Goal: Information Seeking & Learning: Learn about a topic

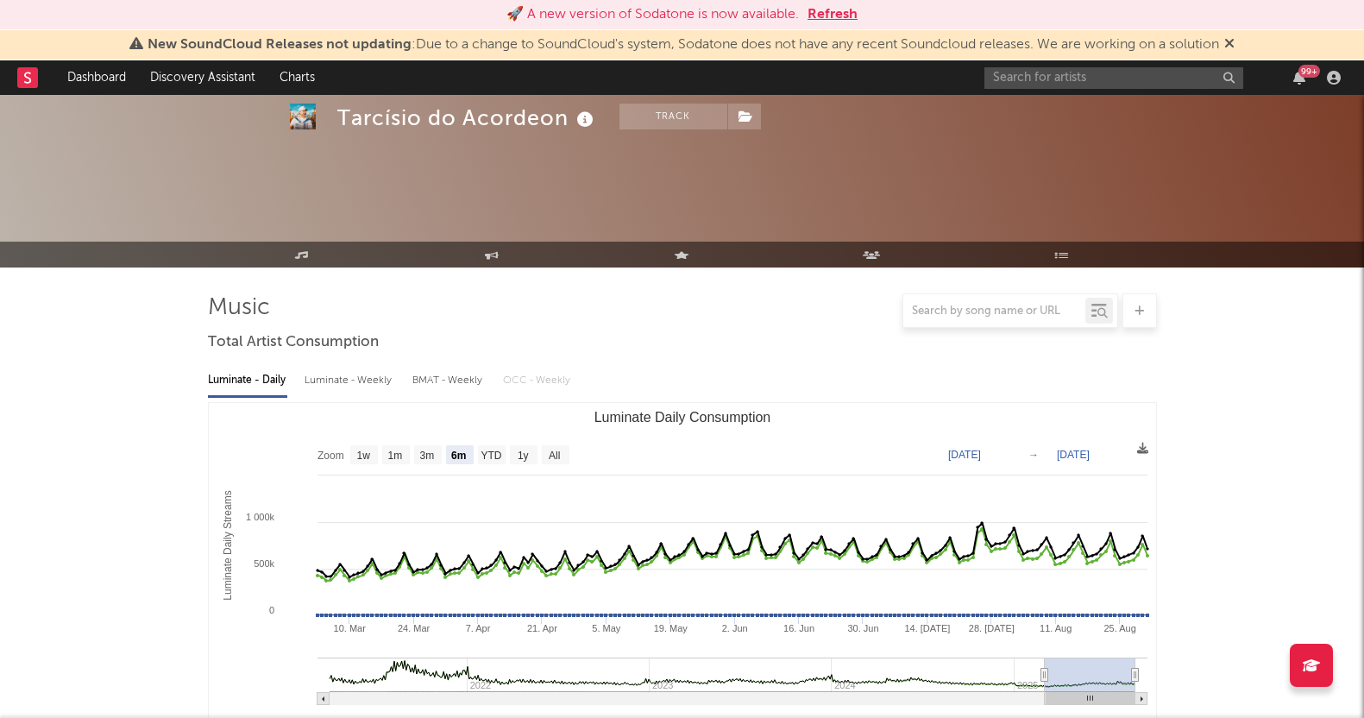
select select "6m"
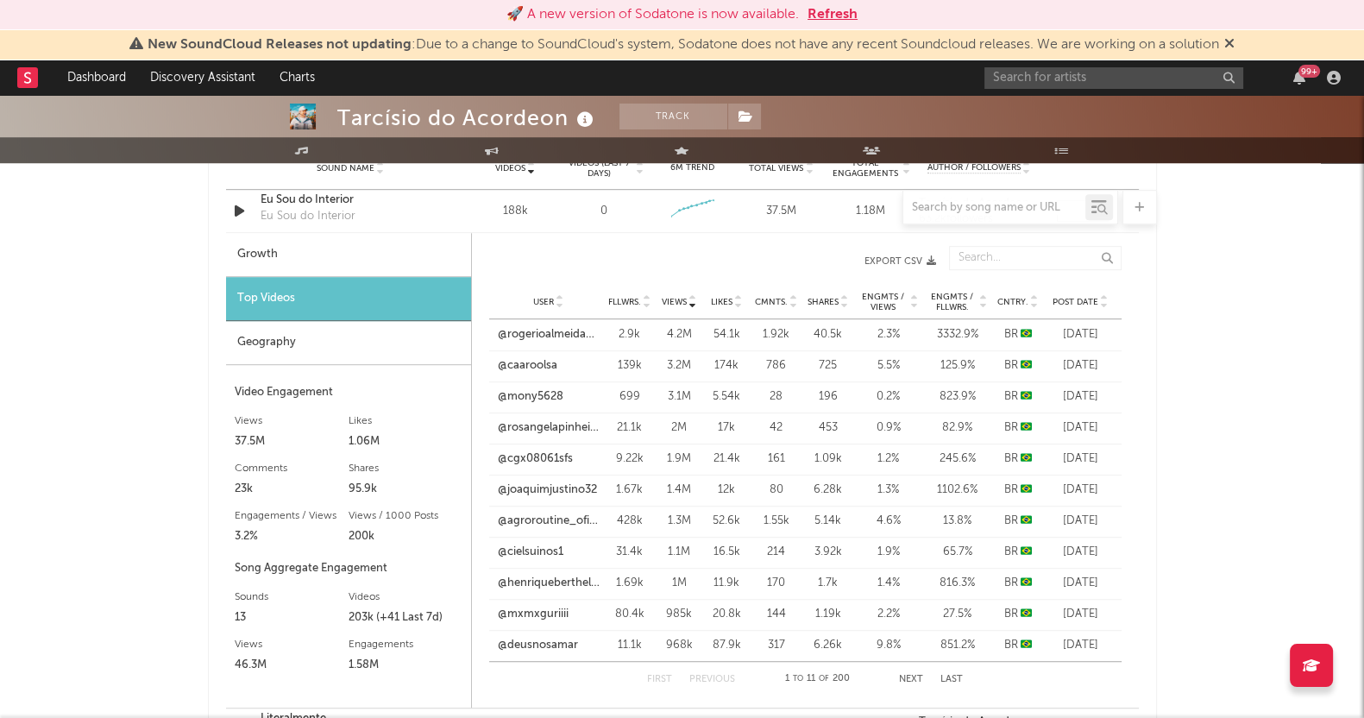
scroll to position [1277, 0]
click at [1049, 87] on input "text" at bounding box center [1113, 78] width 259 height 22
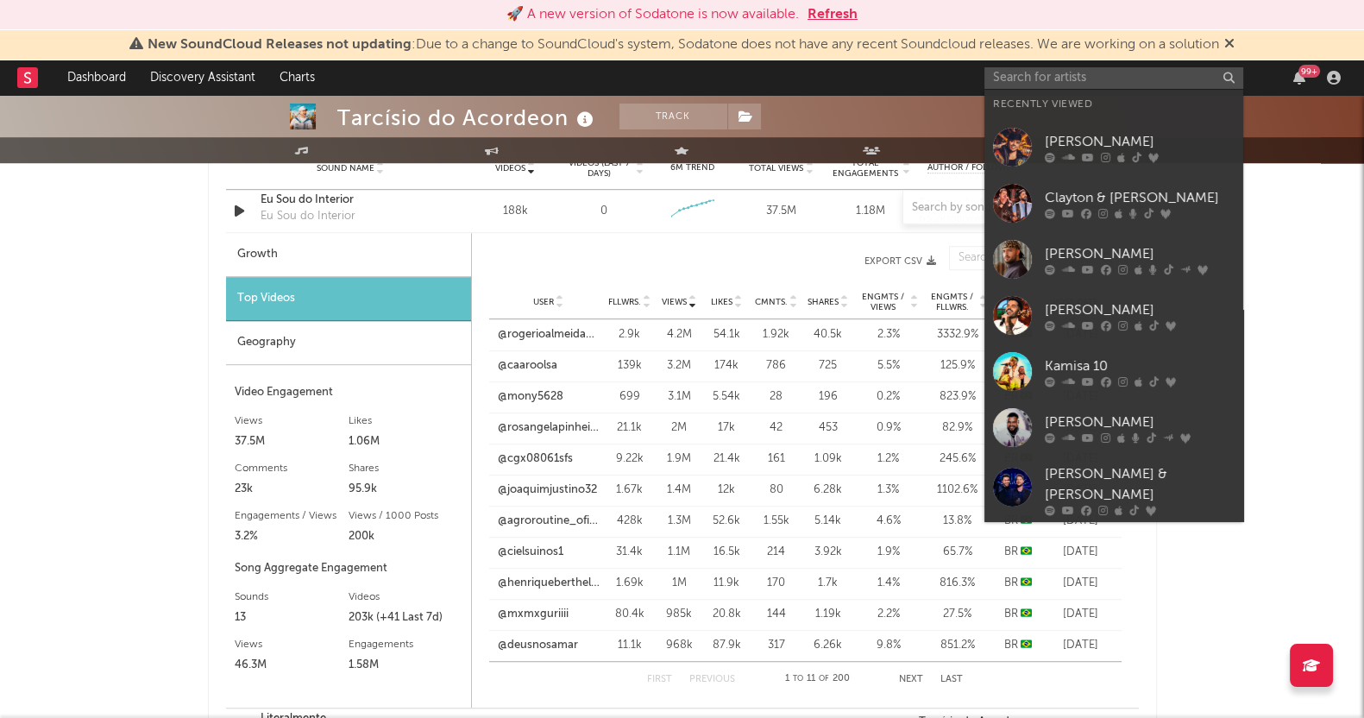
drag, startPoint x: 1107, startPoint y: 366, endPoint x: 157, endPoint y: 157, distance: 973.1
click at [1107, 366] on div "Kamisa 10" at bounding box center [1139, 365] width 190 height 21
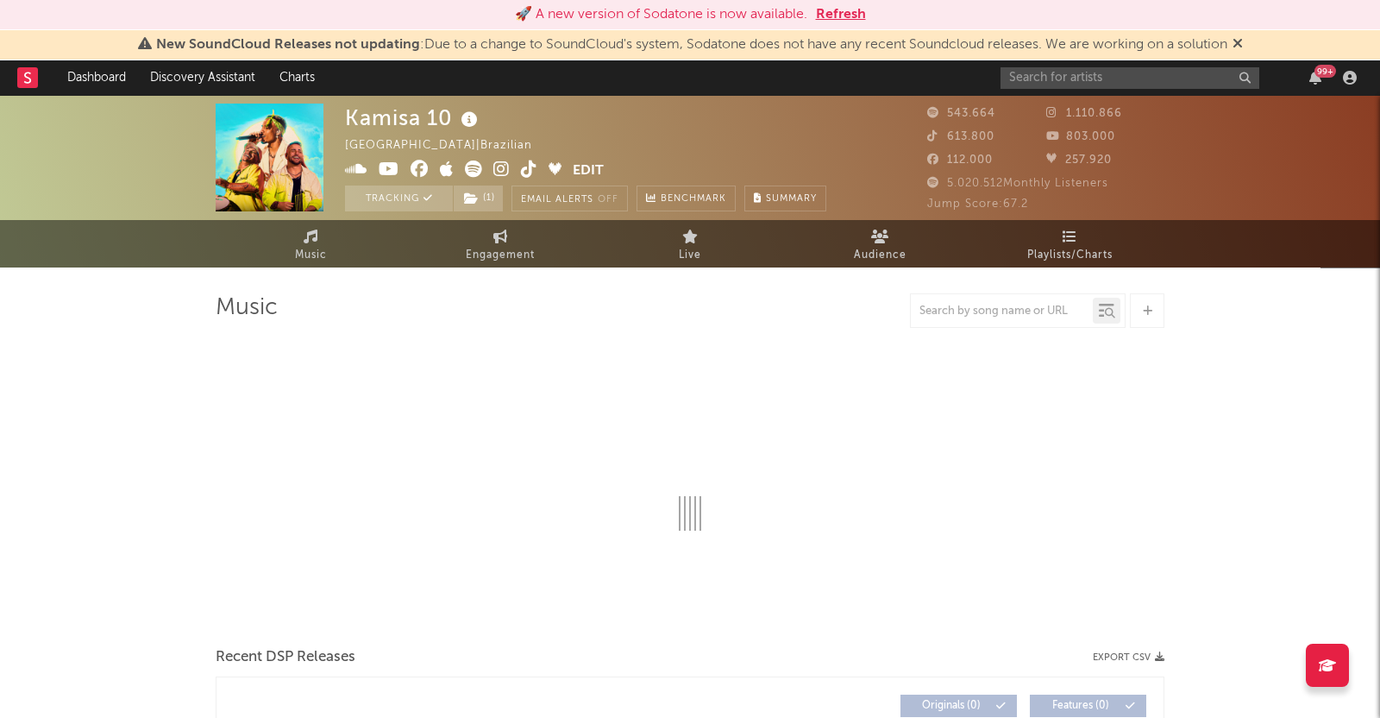
select select "6m"
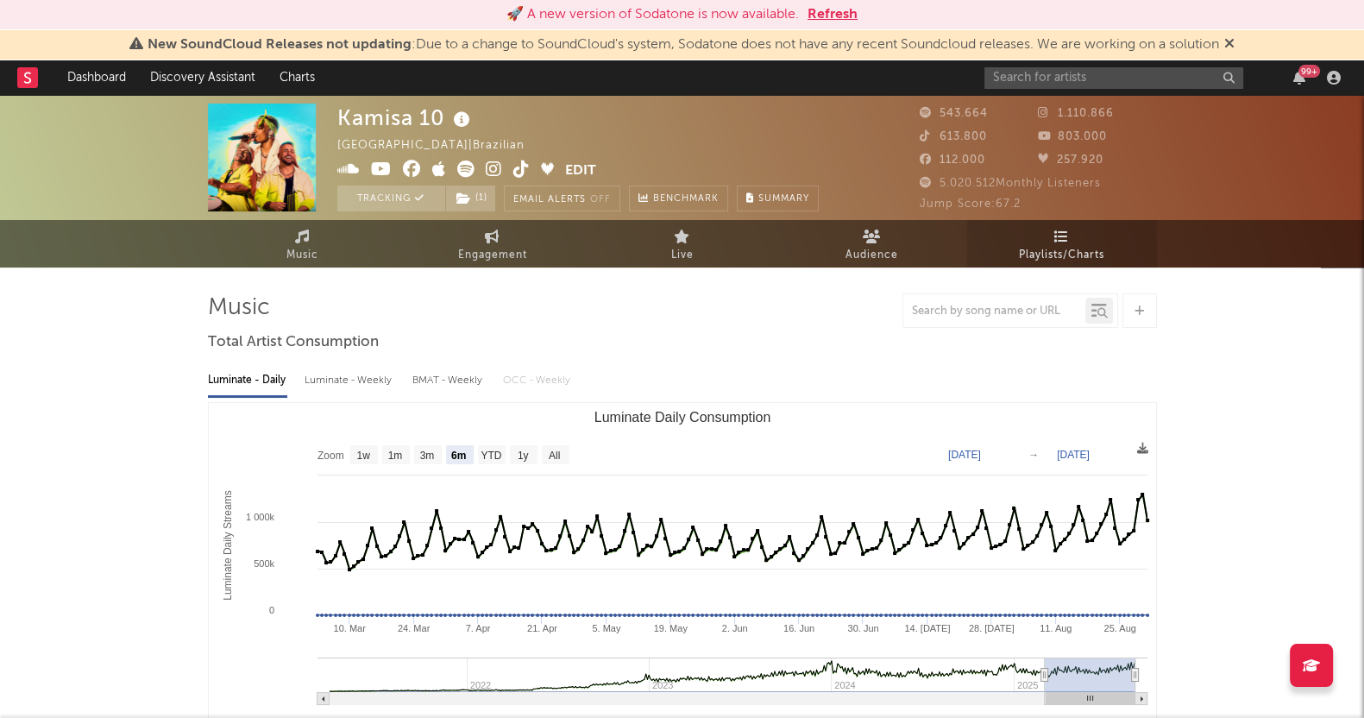
click at [1082, 241] on link "Playlists/Charts" at bounding box center [1062, 243] width 190 height 47
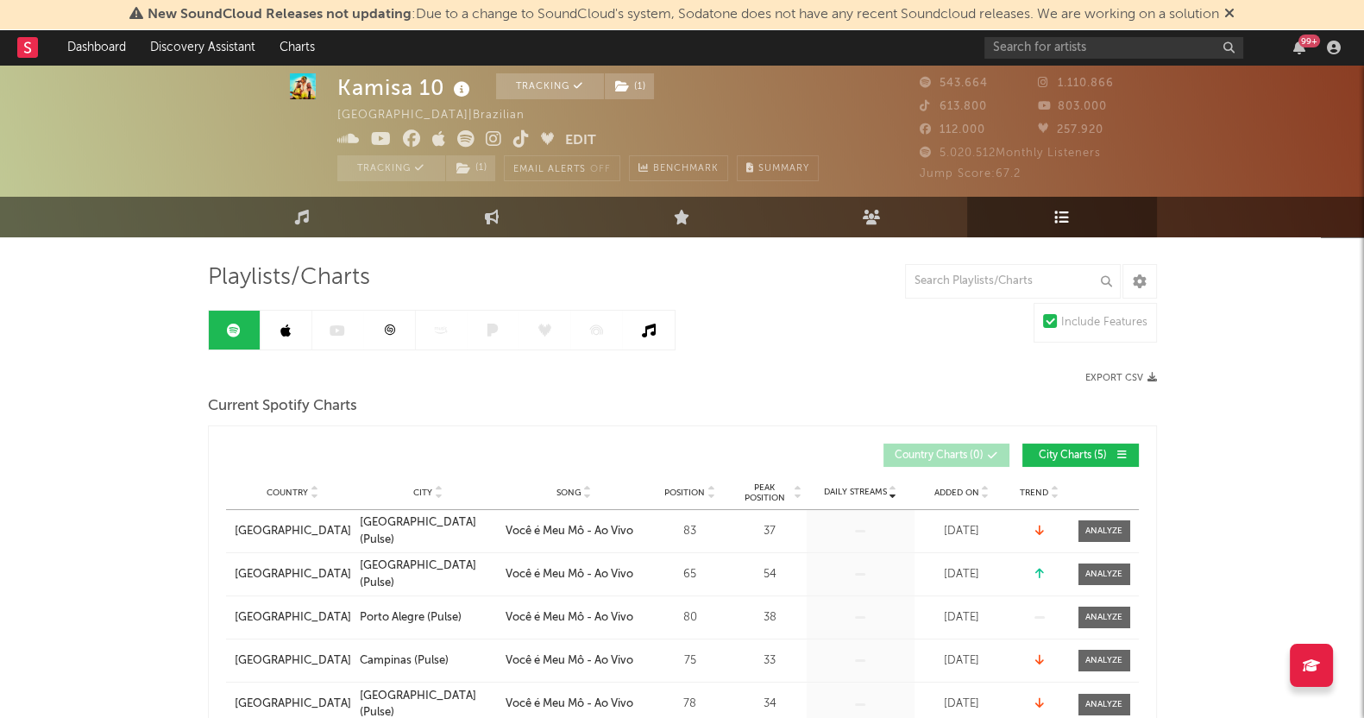
scroll to position [107, 0]
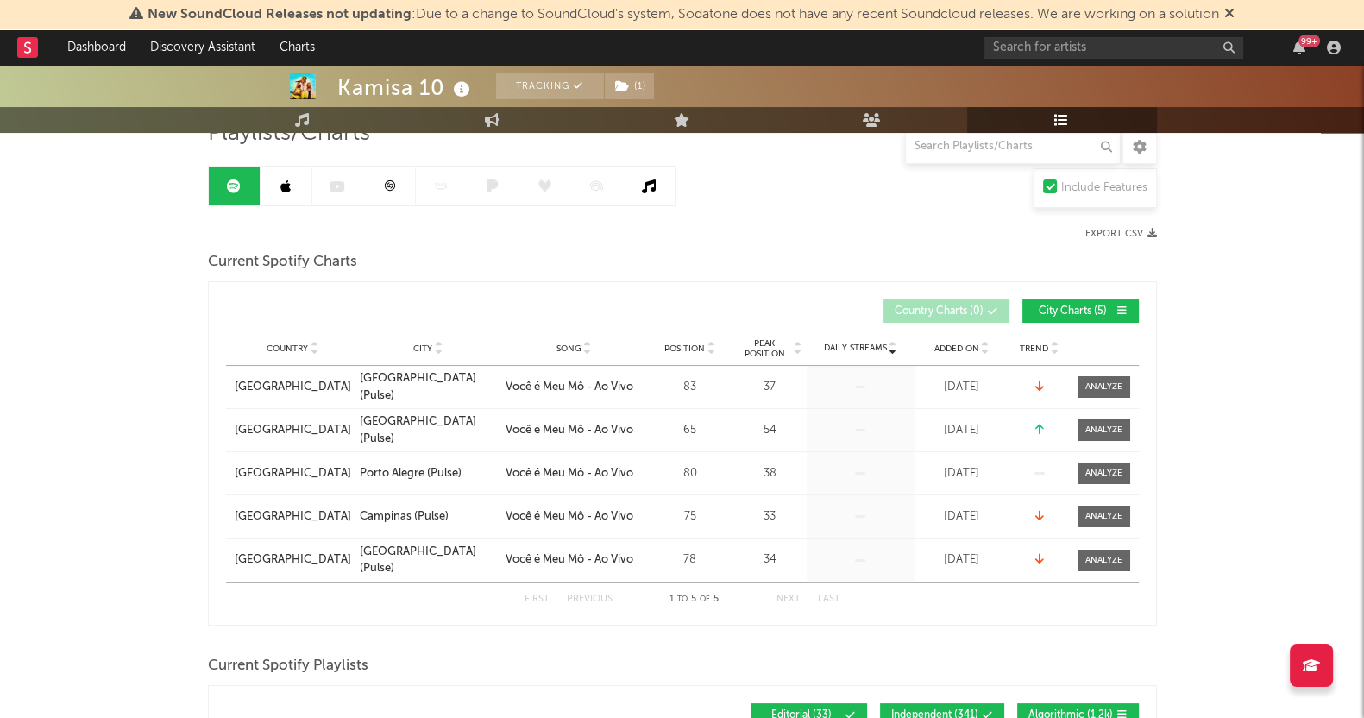
scroll to position [0, 0]
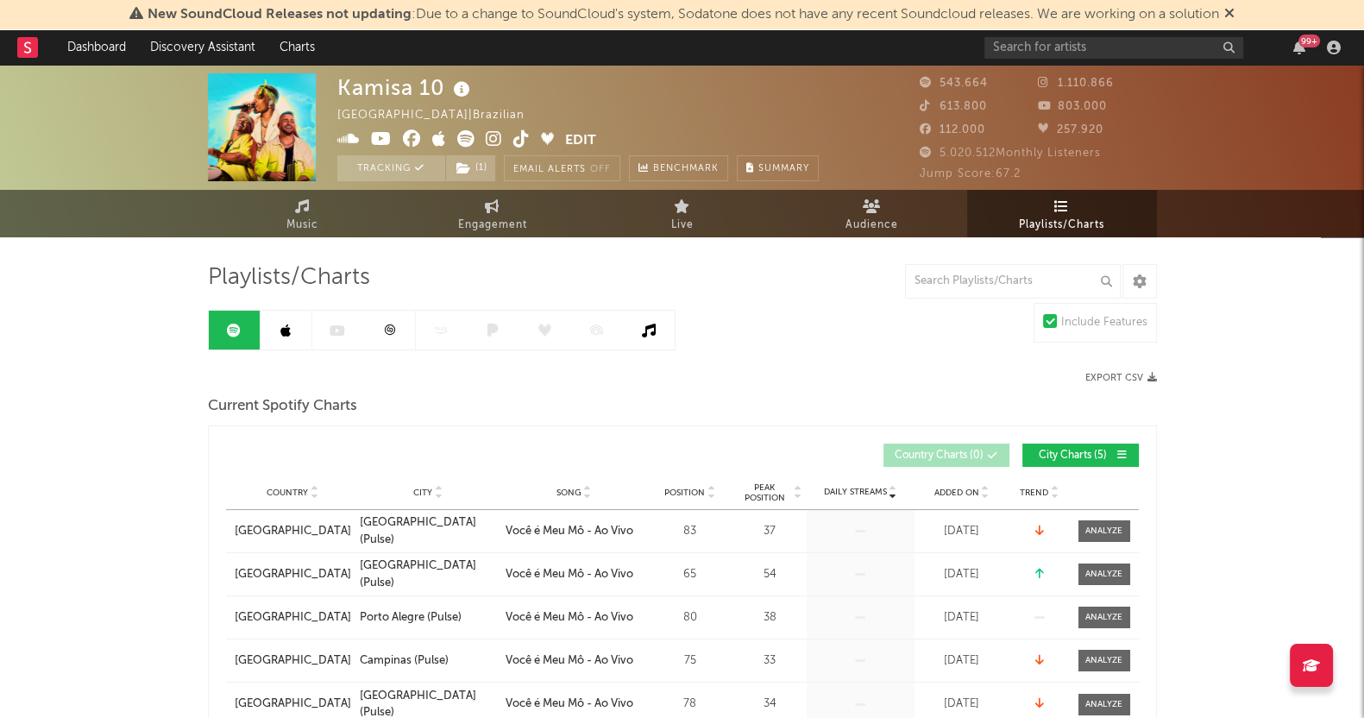
click at [289, 325] on icon at bounding box center [285, 330] width 10 height 14
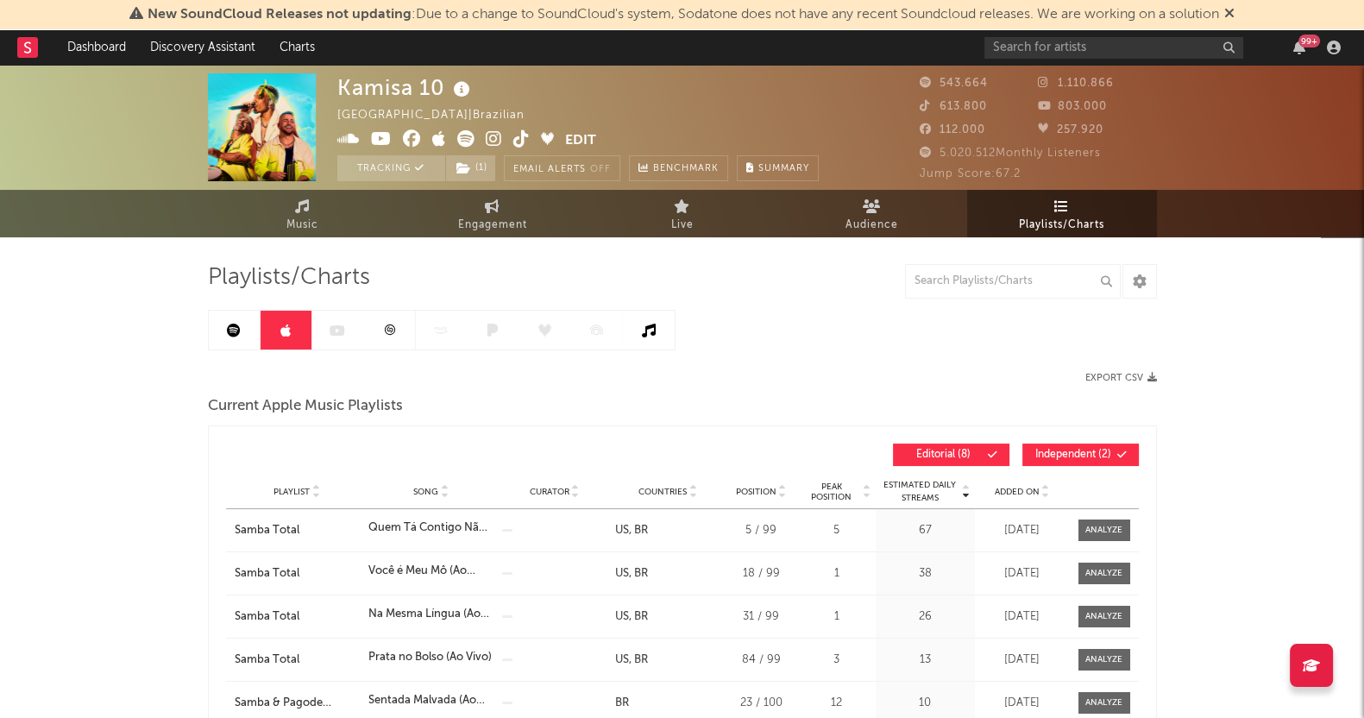
click at [390, 330] on icon at bounding box center [389, 329] width 13 height 13
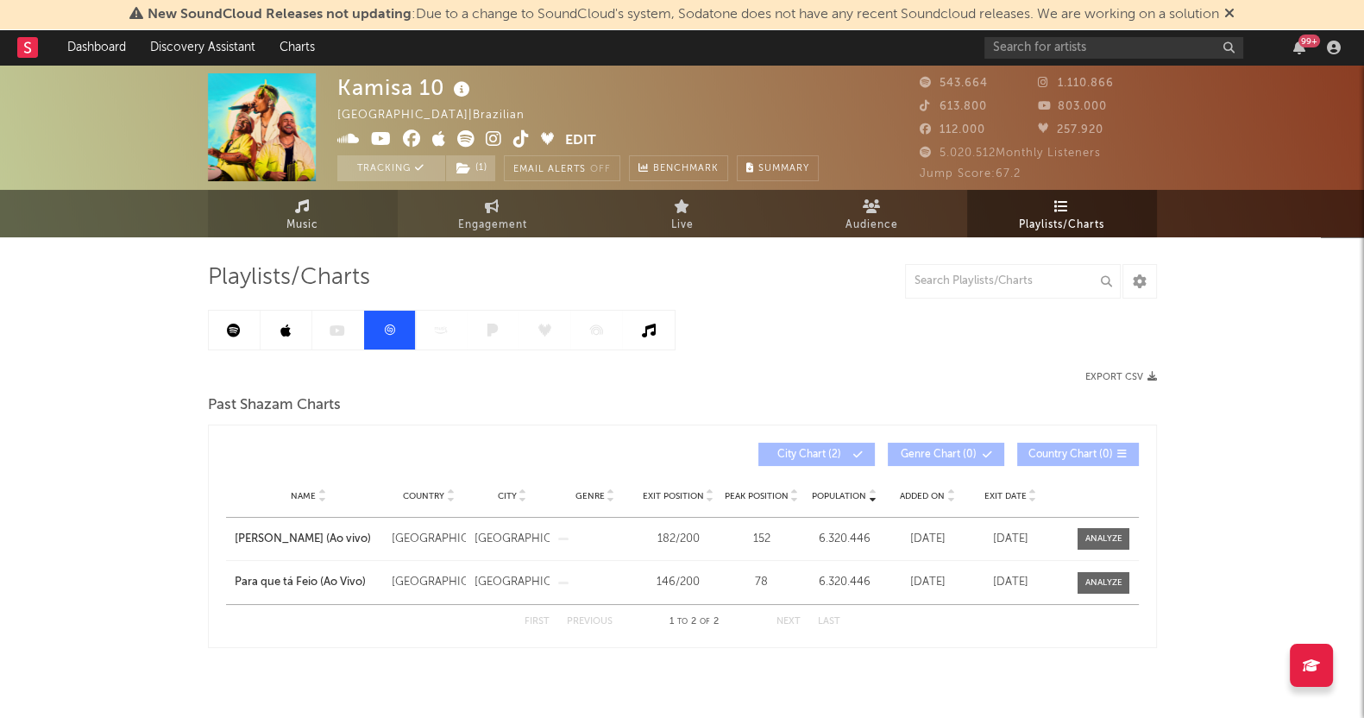
drag, startPoint x: 223, startPoint y: 331, endPoint x: 379, endPoint y: 204, distance: 202.3
click at [223, 331] on link at bounding box center [235, 329] width 52 height 39
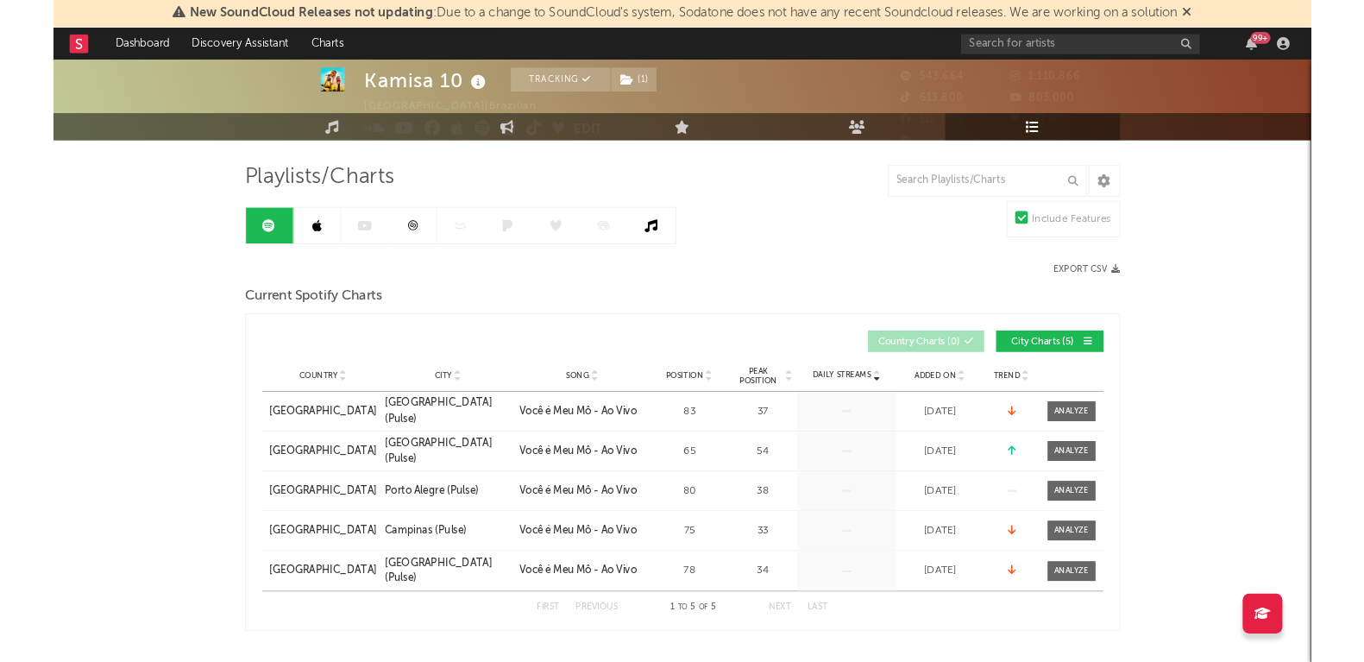
scroll to position [215, 0]
